Goal: Transaction & Acquisition: Purchase product/service

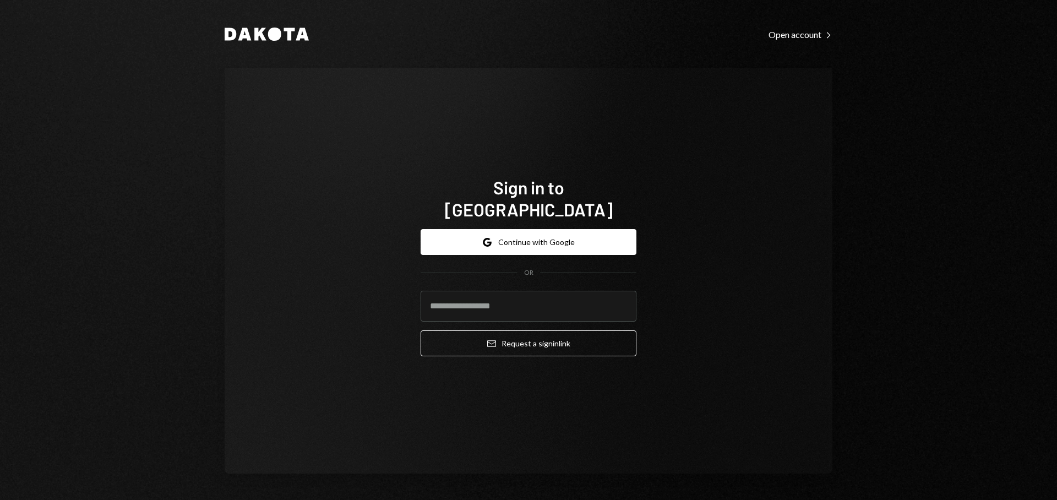
type input "**********"
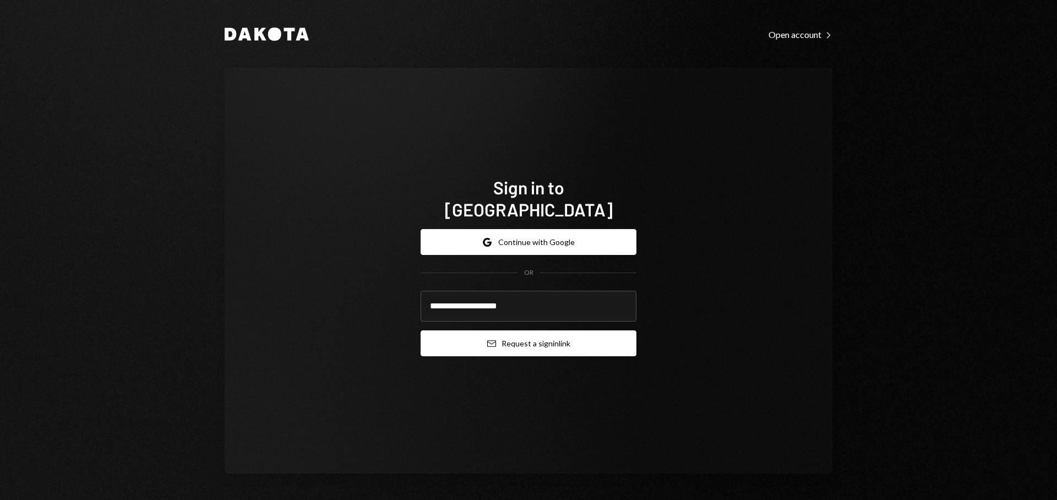
click at [536, 335] on button "Email Request a sign in link" at bounding box center [528, 343] width 216 height 26
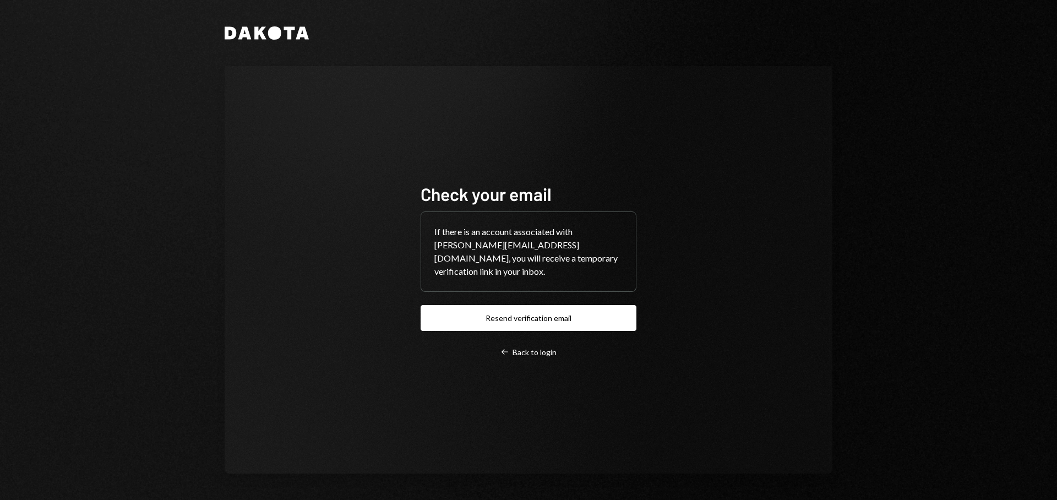
click at [525, 353] on div "Check your email If there is an account associated with matteo@grresearch.io, y…" at bounding box center [528, 270] width 242 height 263
click at [526, 350] on div "Left Arrow Back to login" at bounding box center [528, 352] width 56 height 10
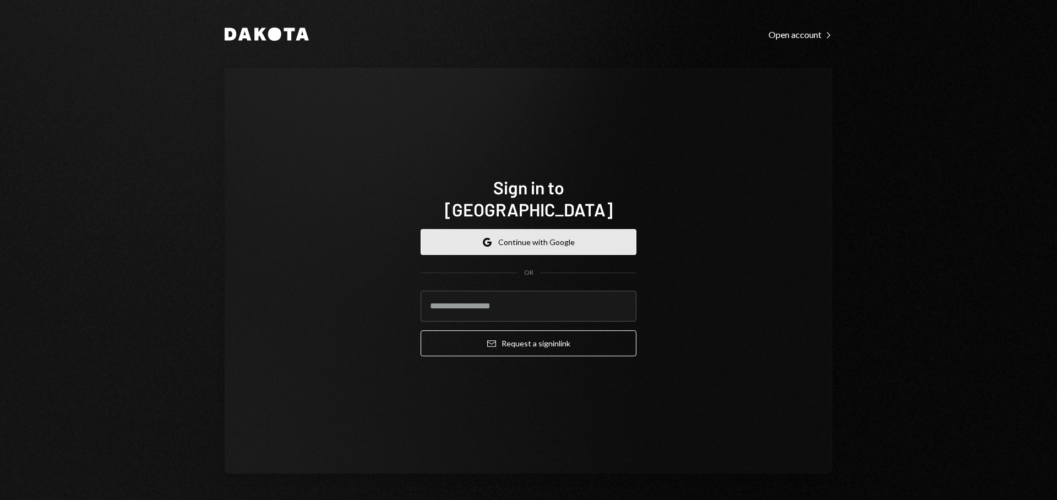
click at [587, 242] on button "Google Continue with Google" at bounding box center [528, 242] width 216 height 26
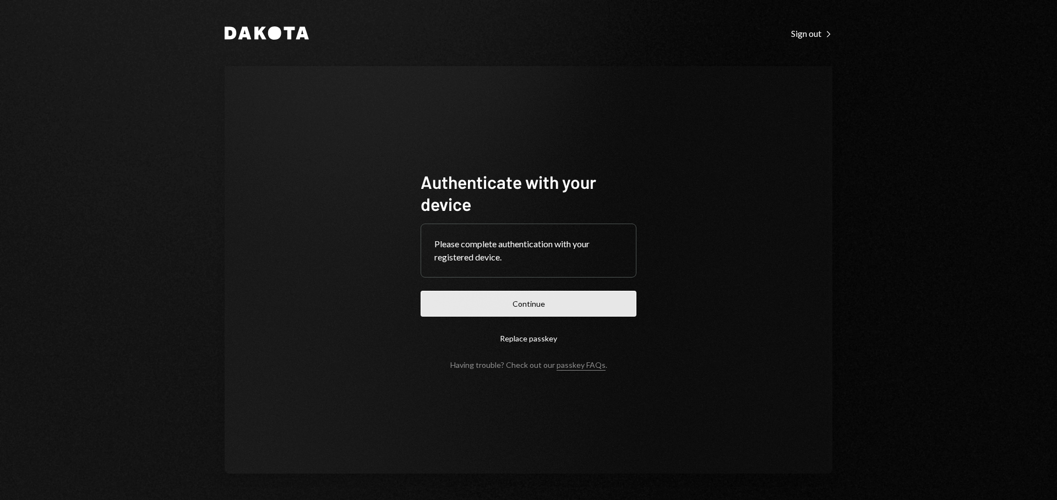
click at [589, 295] on button "Continue" at bounding box center [528, 304] width 216 height 26
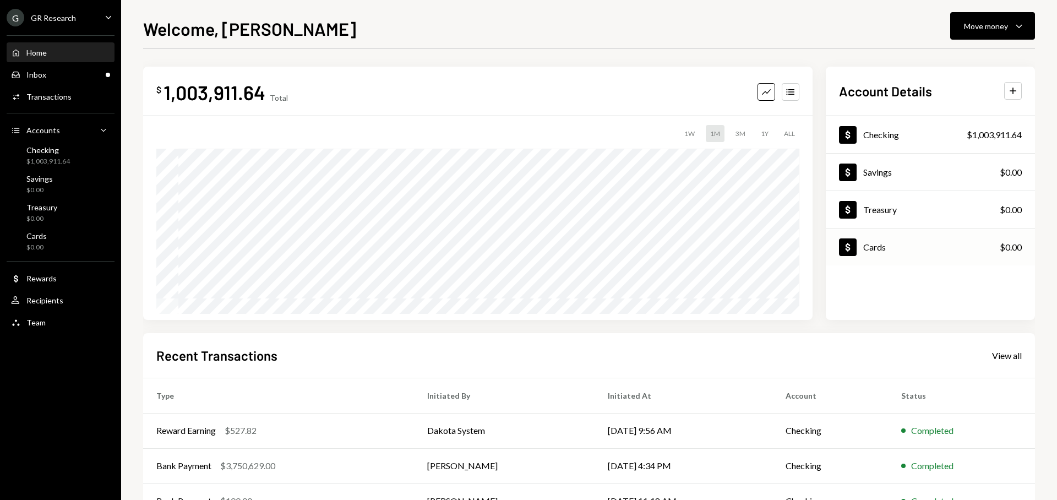
click at [864, 253] on div "Dollar Cards" at bounding box center [862, 247] width 47 height 18
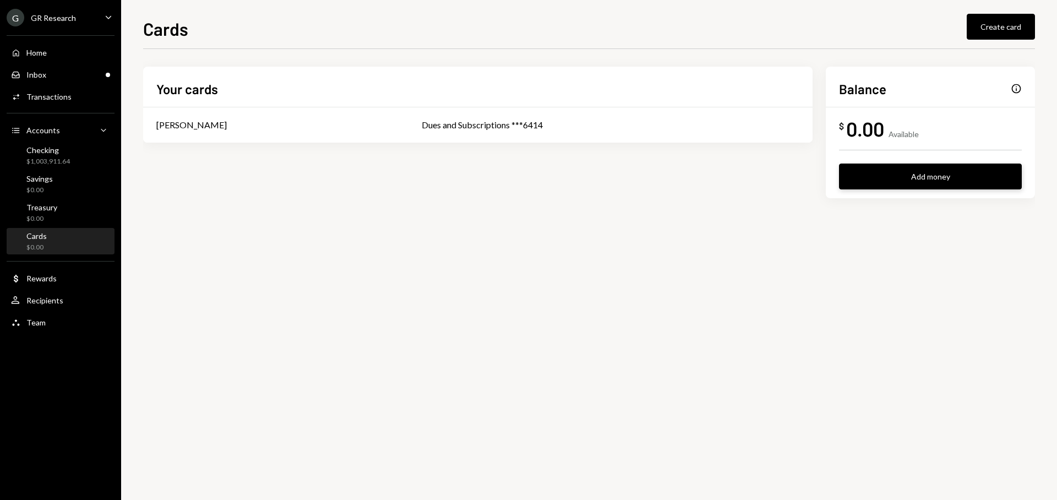
click at [892, 183] on button "Add money" at bounding box center [930, 176] width 183 height 26
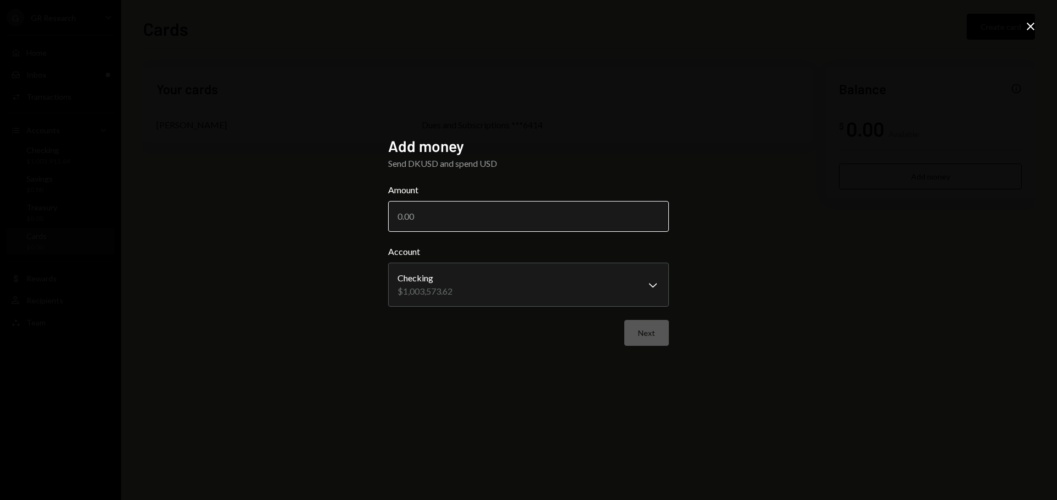
click at [470, 214] on input "Amount" at bounding box center [528, 216] width 281 height 31
type input "15000"
click at [648, 343] on button "Next" at bounding box center [646, 333] width 45 height 26
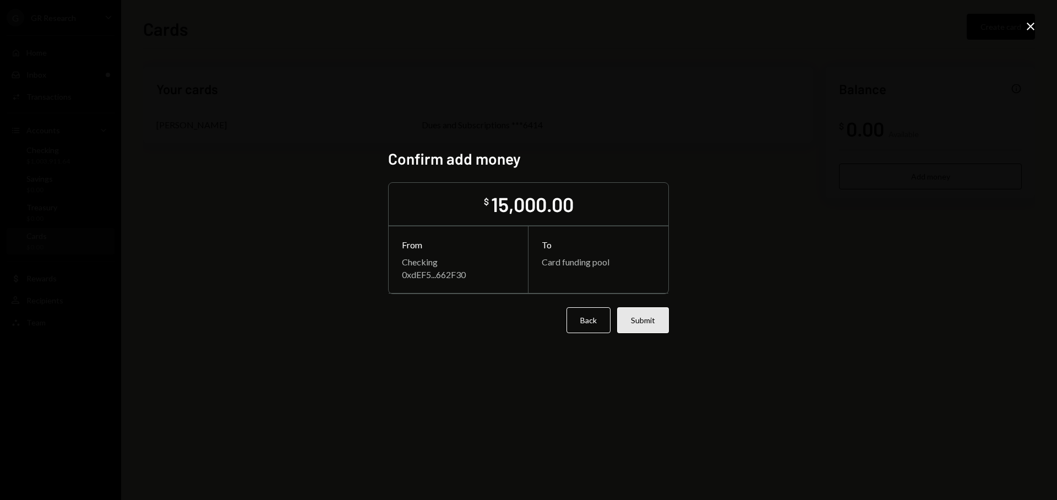
click at [643, 324] on button "Submit" at bounding box center [643, 320] width 52 height 26
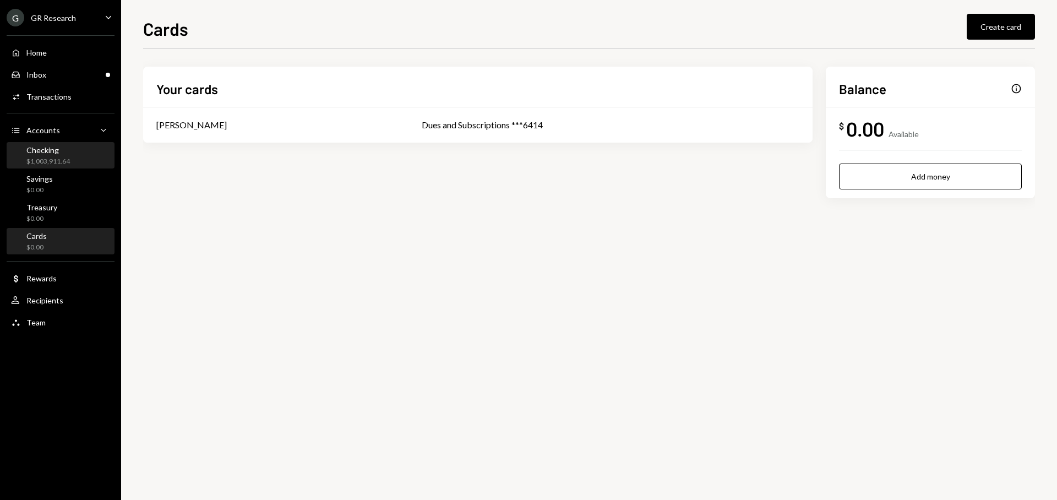
click at [71, 158] on div "Checking $1,003,911.64" at bounding box center [60, 155] width 99 height 21
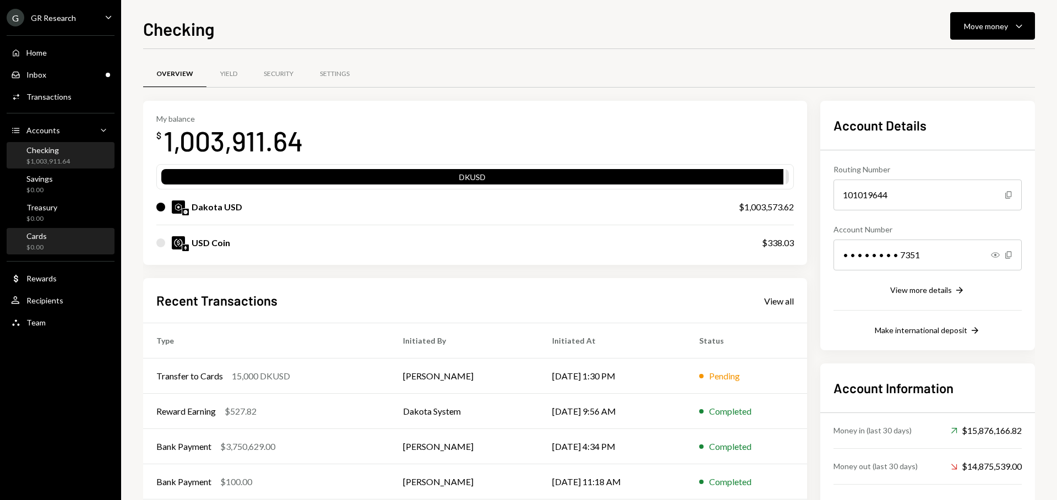
click at [62, 245] on div "Cards $0.00" at bounding box center [60, 241] width 99 height 21
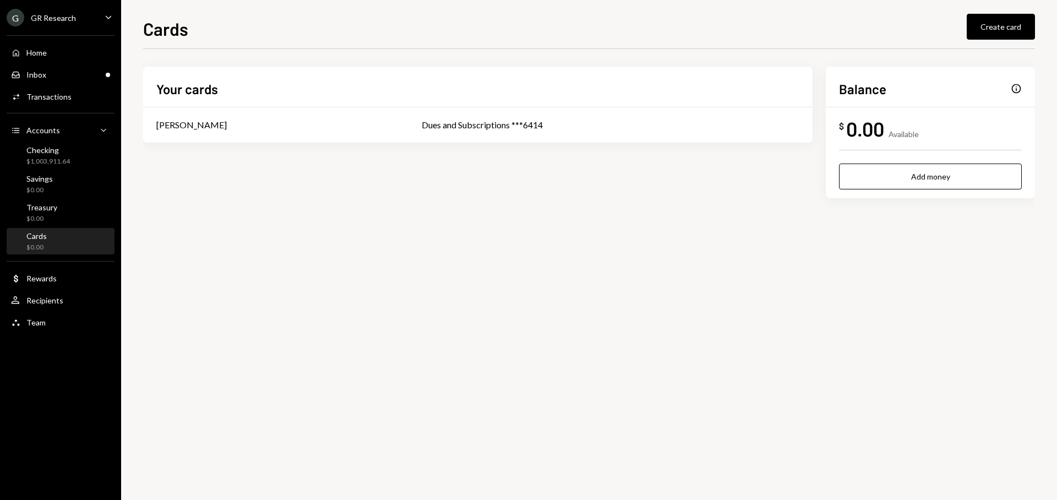
click at [1014, 92] on div "Info" at bounding box center [1015, 88] width 11 height 11
click at [1015, 90] on div "Info" at bounding box center [1015, 88] width 11 height 11
click at [1019, 85] on div "Info" at bounding box center [1015, 88] width 11 height 11
click at [66, 153] on div "Checking" at bounding box center [47, 149] width 43 height 9
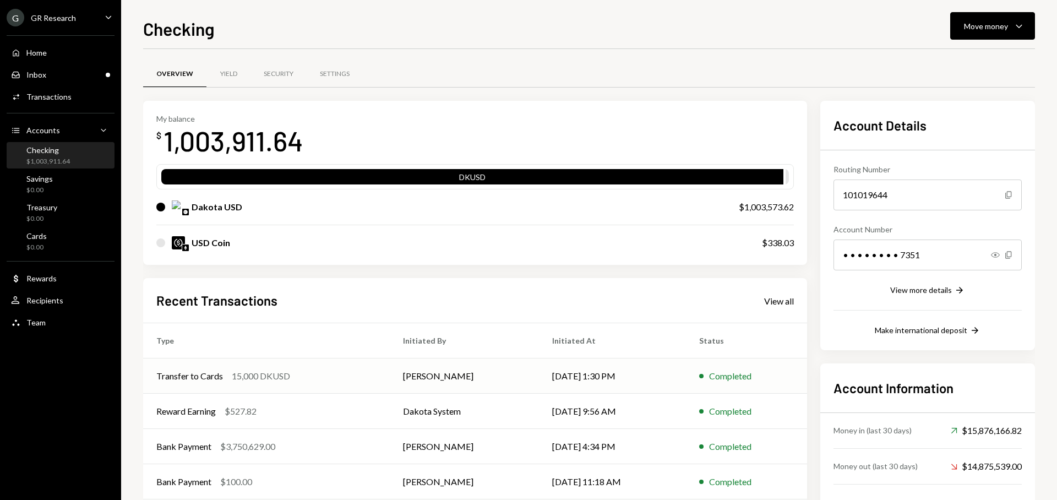
click at [669, 375] on td "08/19/25 1:30 PM" at bounding box center [612, 375] width 146 height 35
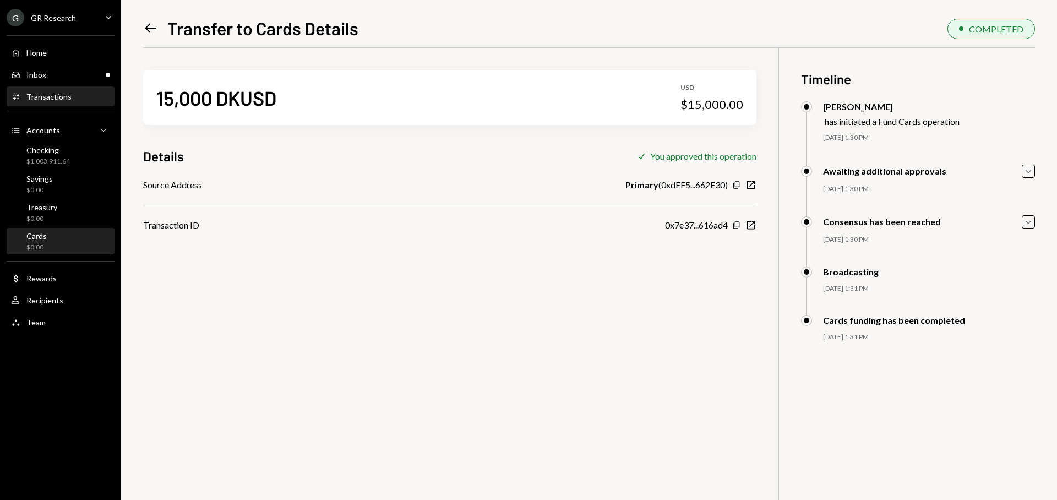
click at [56, 240] on div "Cards $0.00" at bounding box center [60, 241] width 99 height 21
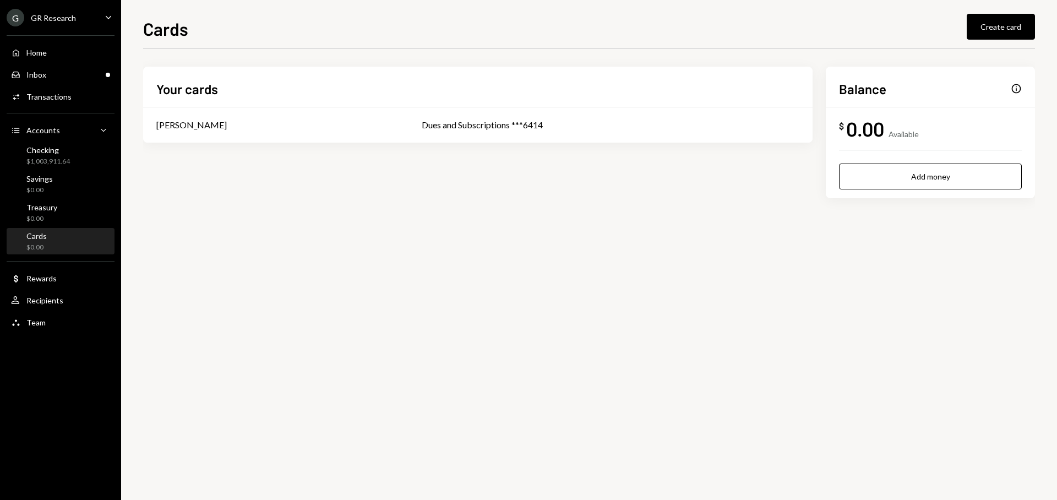
click at [1022, 89] on div "Balance Info $ 0.00 Available Add money" at bounding box center [930, 133] width 209 height 132
click at [1017, 88] on div "Info" at bounding box center [1015, 88] width 11 height 11
click at [50, 148] on div "Checking" at bounding box center [47, 149] width 43 height 9
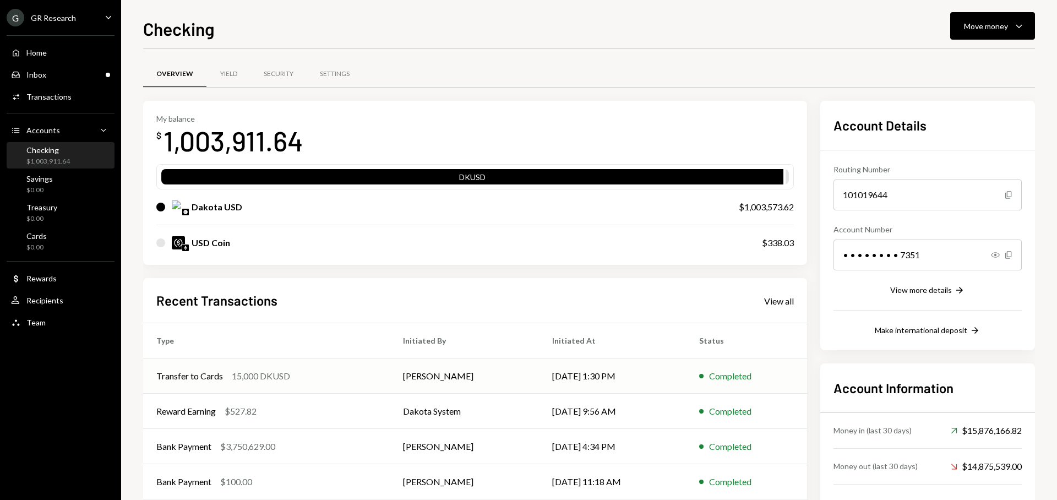
click at [619, 371] on td "08/19/25 1:30 PM" at bounding box center [612, 375] width 146 height 35
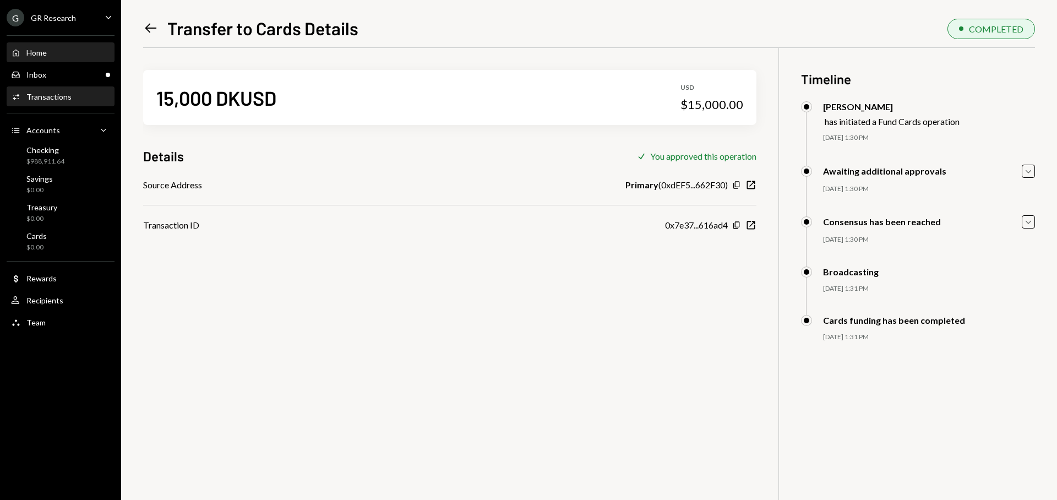
click at [58, 56] on div "Home Home" at bounding box center [60, 53] width 99 height 10
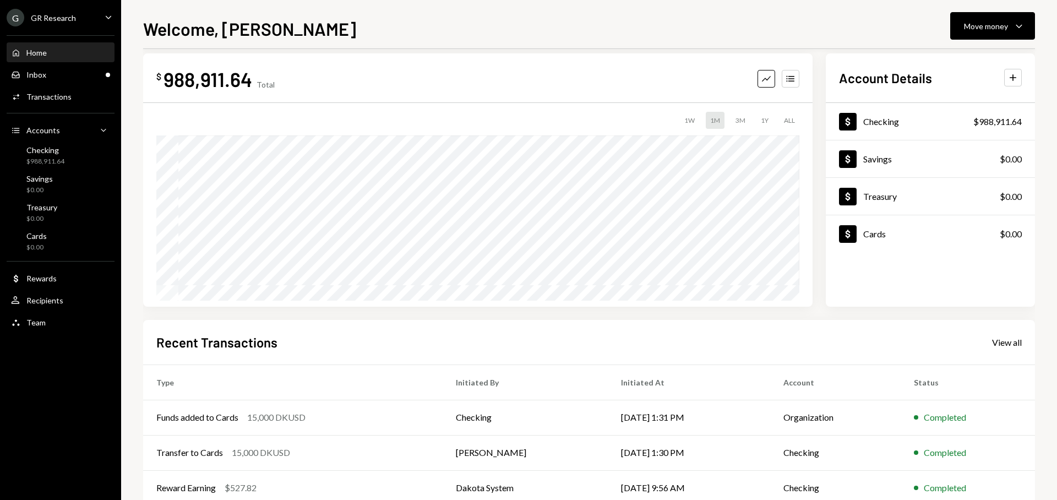
scroll to position [16, 0]
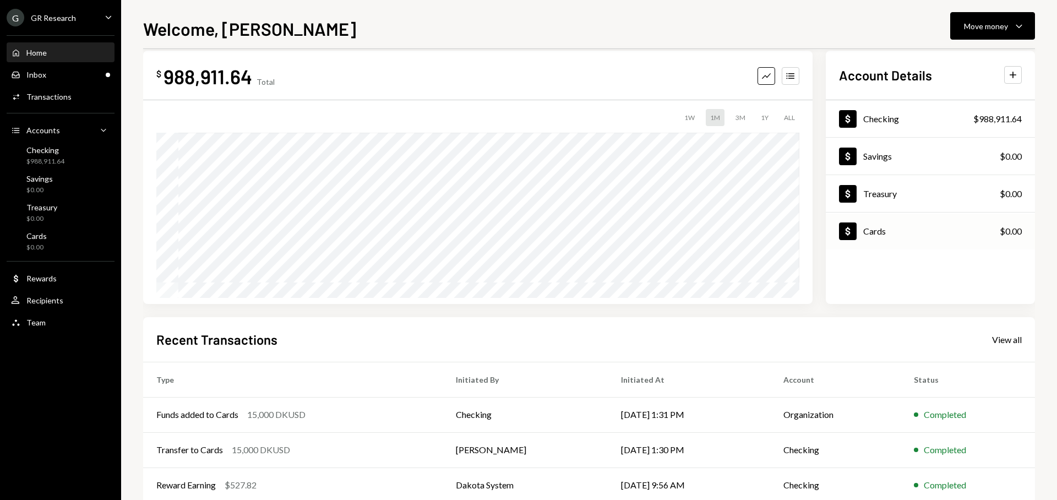
click at [870, 244] on div "Dollar Cards $0.00" at bounding box center [930, 232] width 209 height 36
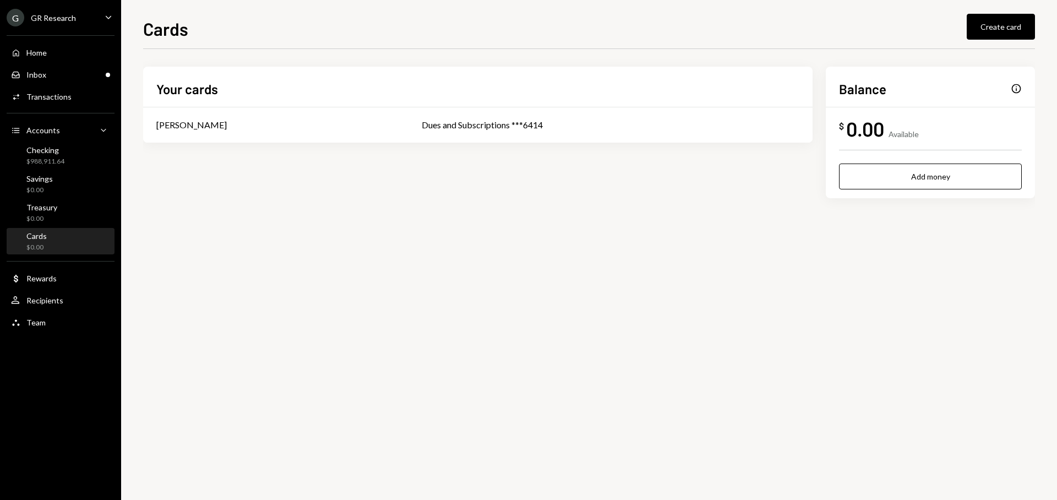
click at [893, 126] on div "$ 0.00 Available" at bounding box center [930, 128] width 183 height 25
click at [888, 133] on div "$ 0.00 Available" at bounding box center [930, 128] width 183 height 25
click at [850, 125] on div "0.00" at bounding box center [865, 128] width 38 height 25
click at [66, 284] on div "Dollar Rewards" at bounding box center [60, 278] width 99 height 19
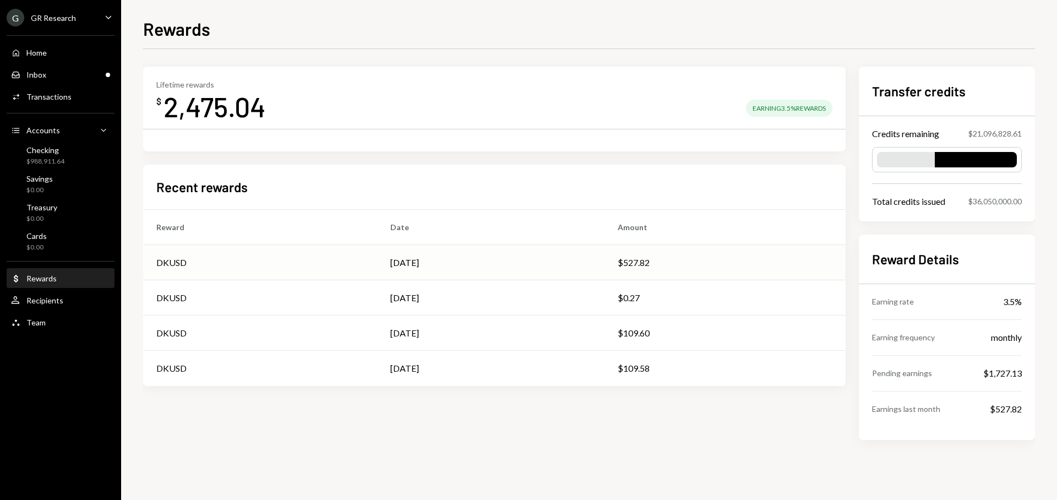
click at [500, 270] on td "Aug 19" at bounding box center [490, 262] width 227 height 35
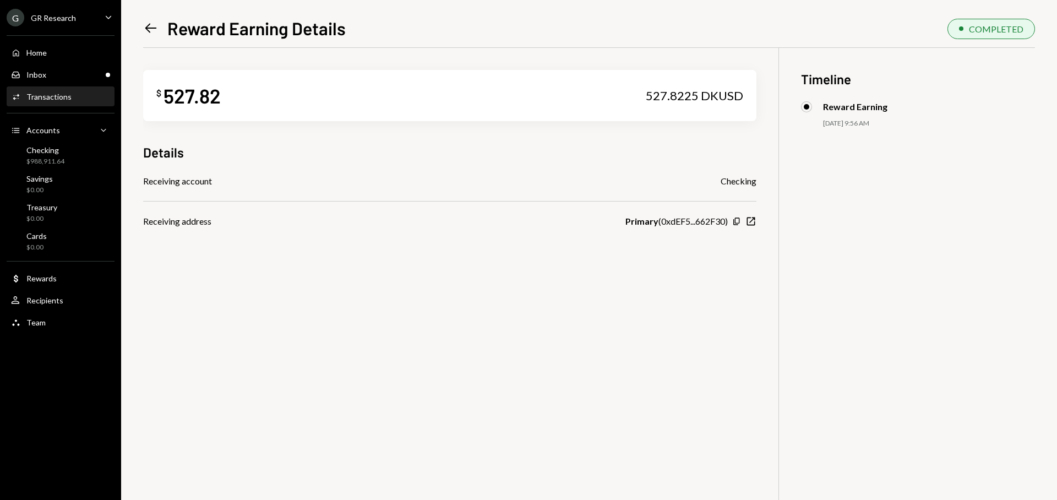
click at [151, 31] on icon "Left Arrow" at bounding box center [150, 27] width 15 height 15
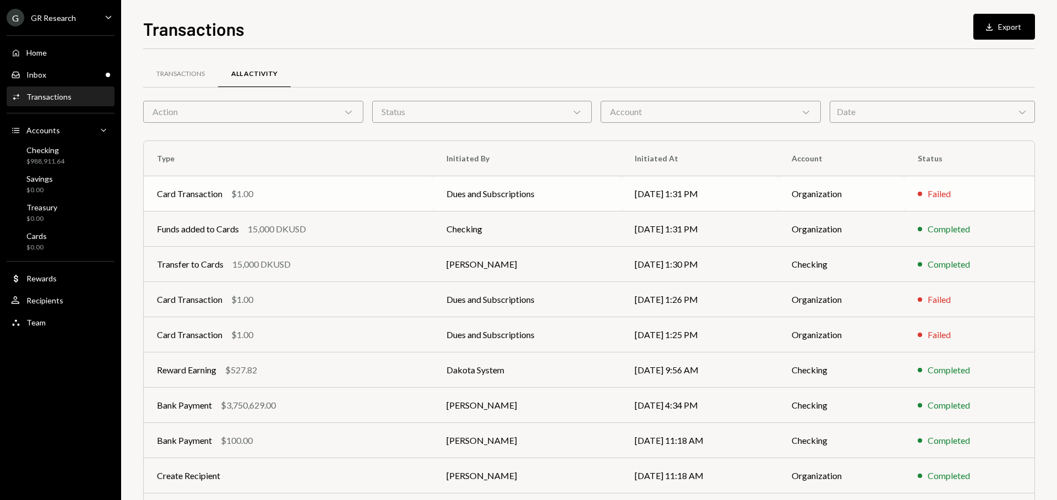
click at [527, 198] on td "Dues and Subscriptions" at bounding box center [527, 193] width 189 height 35
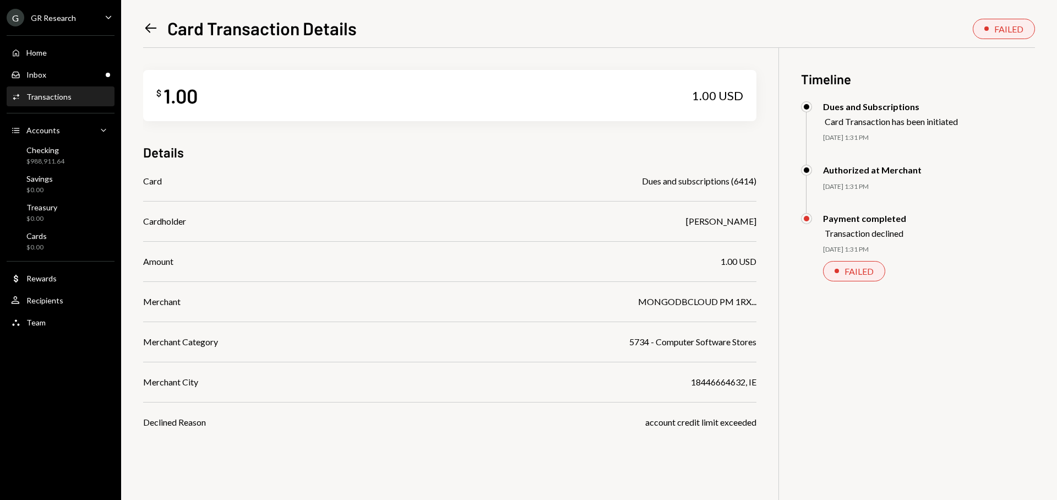
click at [149, 31] on icon "Left Arrow" at bounding box center [150, 27] width 15 height 15
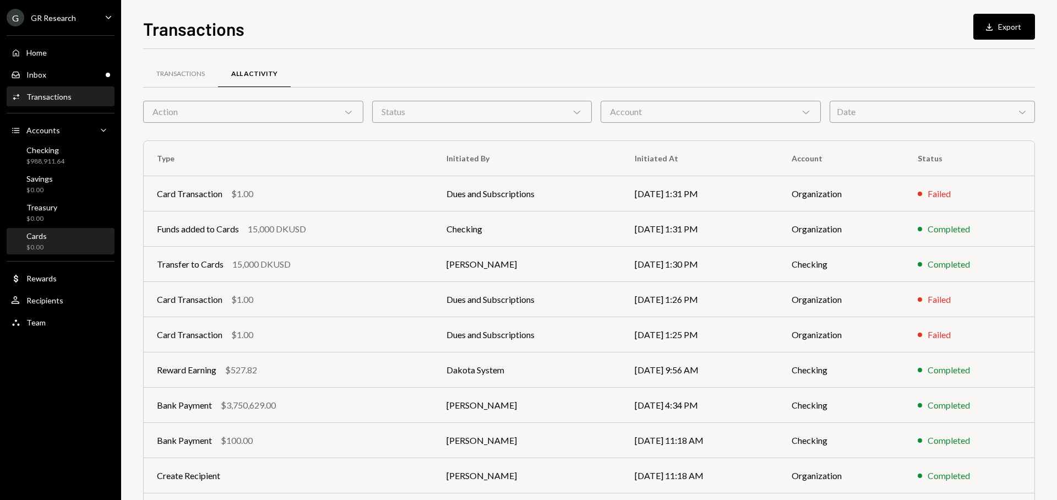
click at [71, 239] on div "Cards $0.00" at bounding box center [60, 241] width 99 height 21
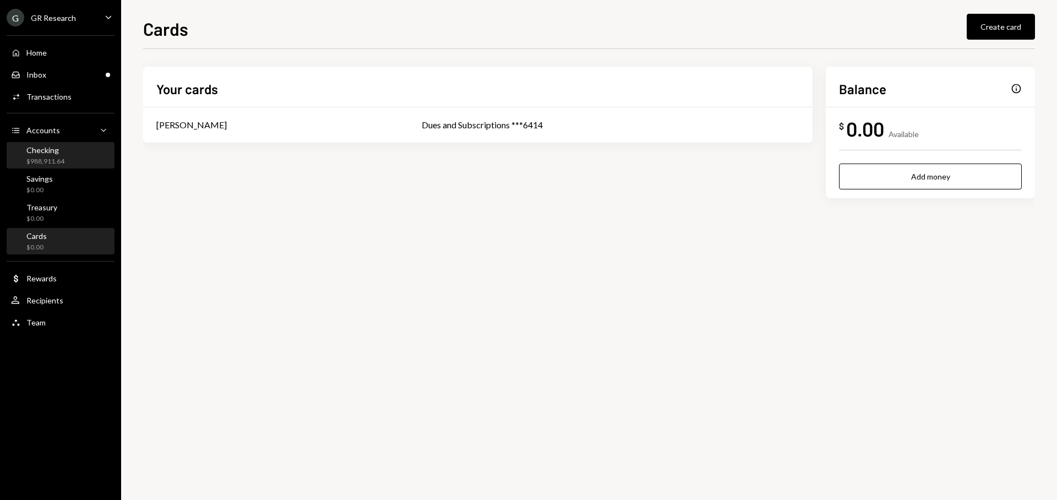
click at [13, 167] on div "Checking $988,911.64" at bounding box center [60, 155] width 99 height 25
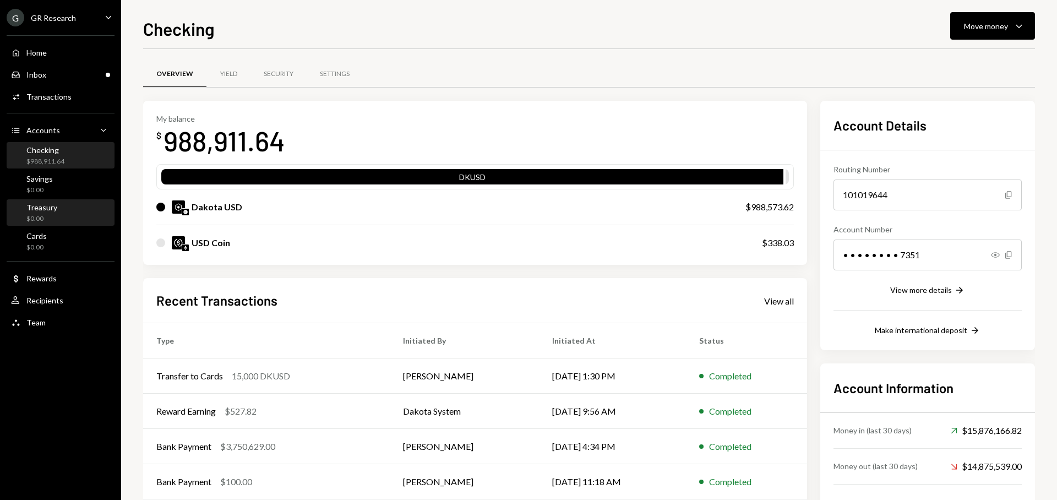
click at [59, 205] on div "Treasury $0.00" at bounding box center [60, 213] width 99 height 21
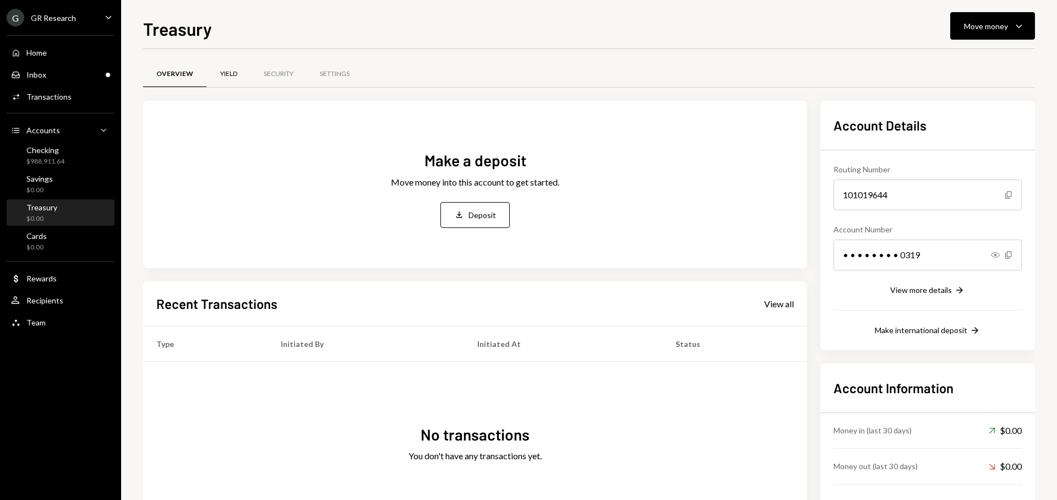
click at [231, 74] on div "Yield" at bounding box center [228, 73] width 17 height 9
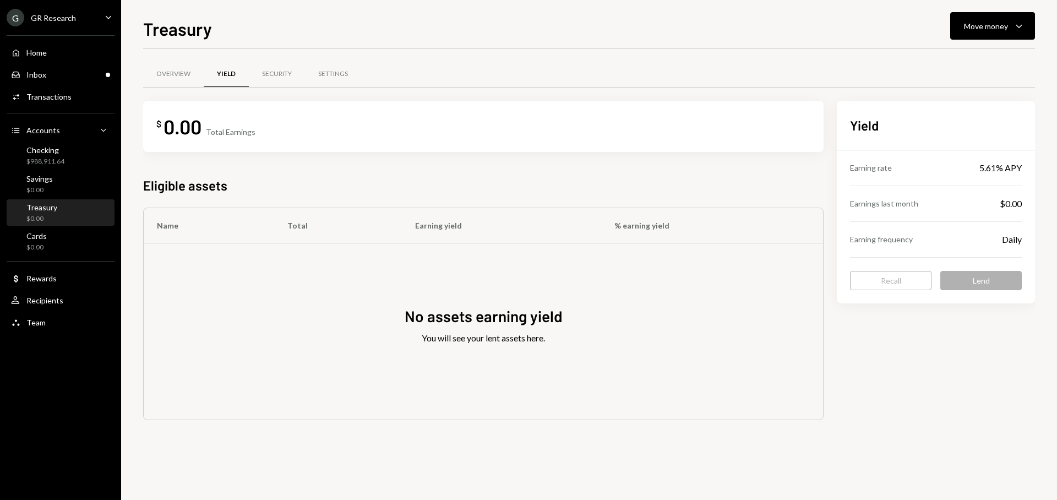
click at [967, 171] on div "Earning rate 5.61% APY" at bounding box center [936, 167] width 172 height 35
click at [48, 184] on div "Savings $0.00" at bounding box center [39, 184] width 26 height 21
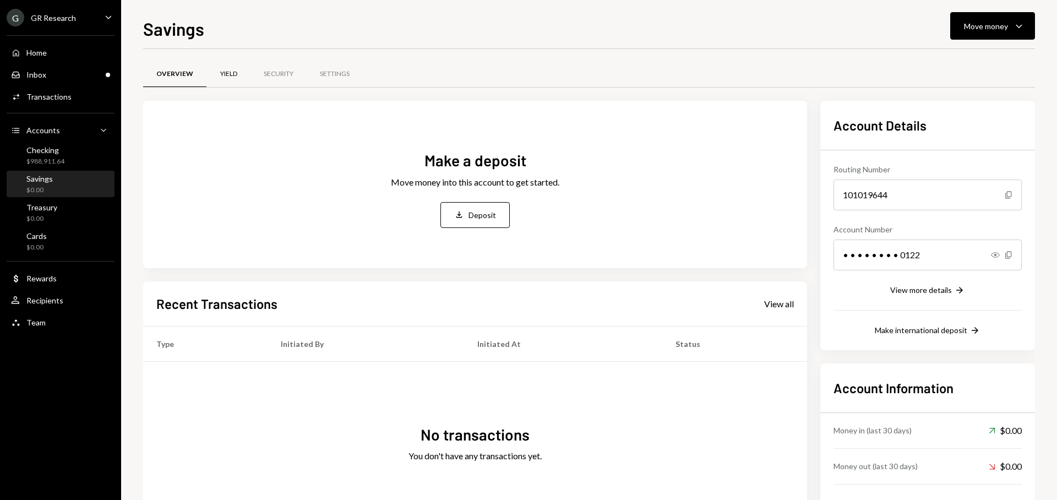
click at [234, 80] on div "Yield" at bounding box center [228, 74] width 44 height 26
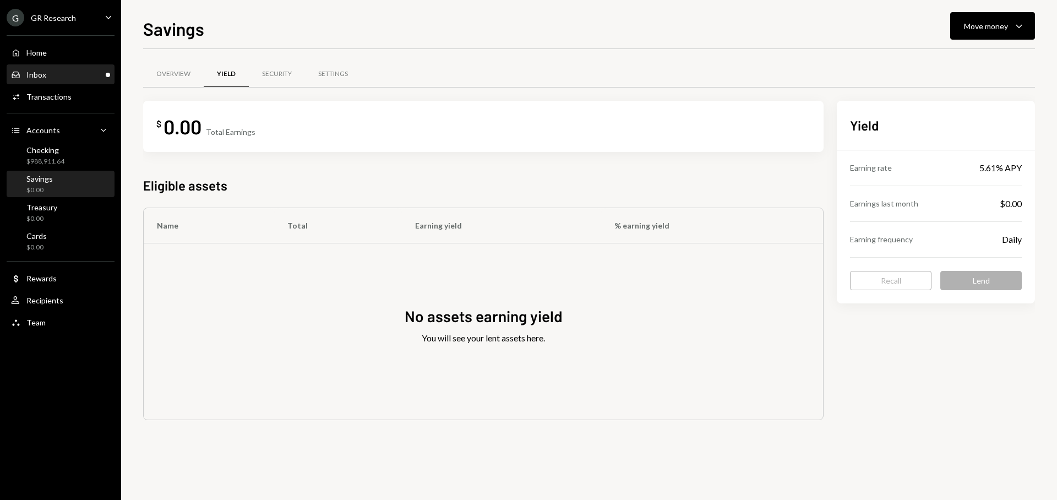
click at [48, 83] on div "Inbox Inbox" at bounding box center [60, 74] width 99 height 19
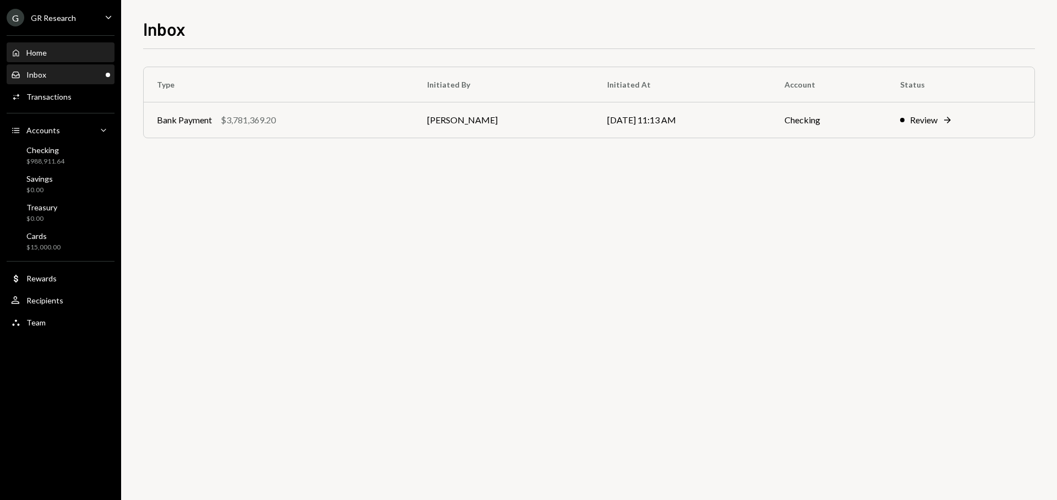
click at [42, 58] on div "Home Home" at bounding box center [60, 52] width 99 height 19
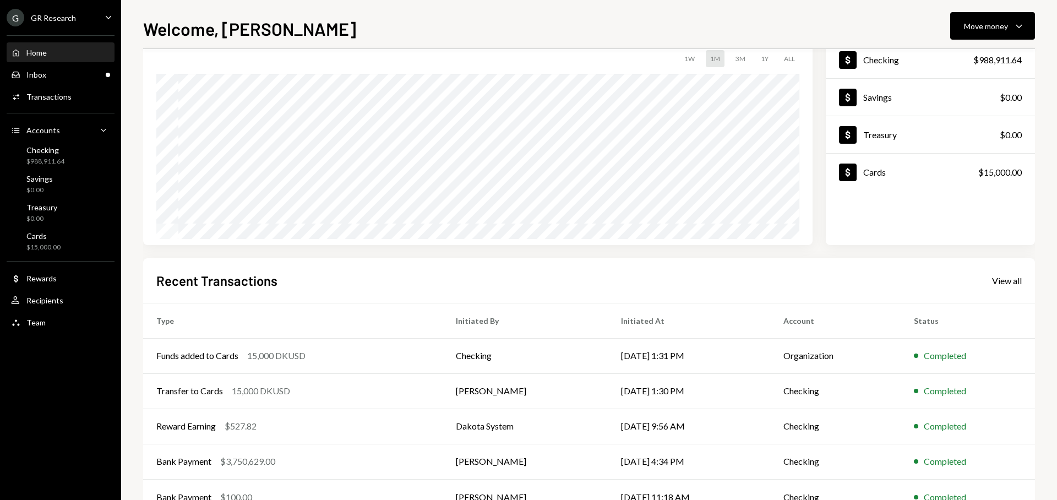
scroll to position [111, 0]
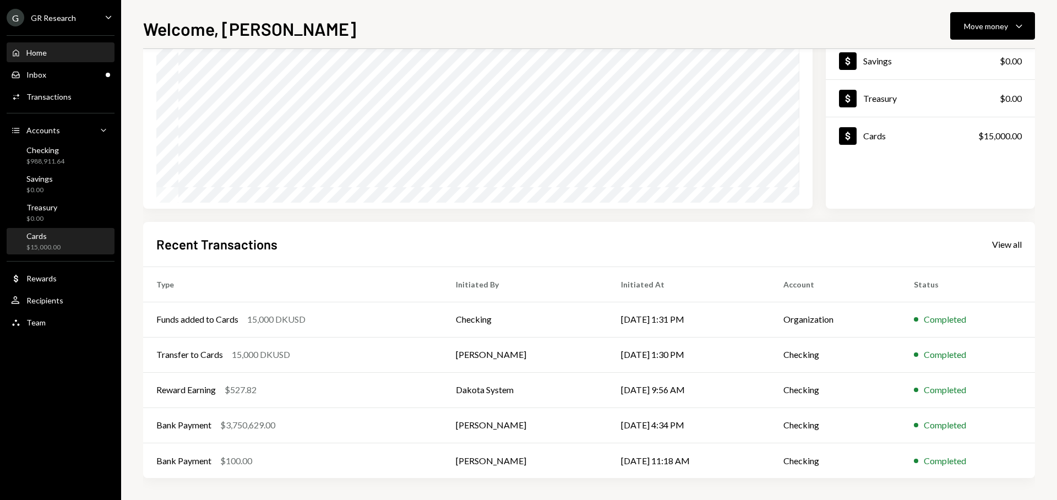
click at [67, 241] on div "Cards $15,000.00" at bounding box center [60, 241] width 99 height 21
